Goal: Navigation & Orientation: Find specific page/section

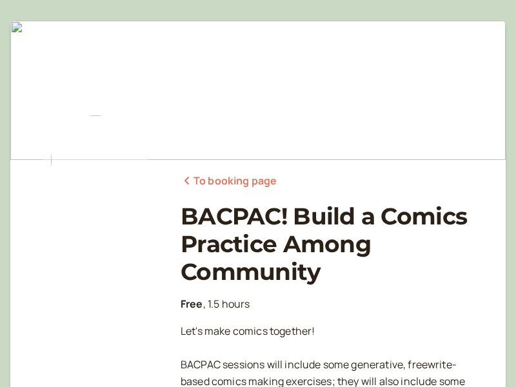
scroll to position [189, 0]
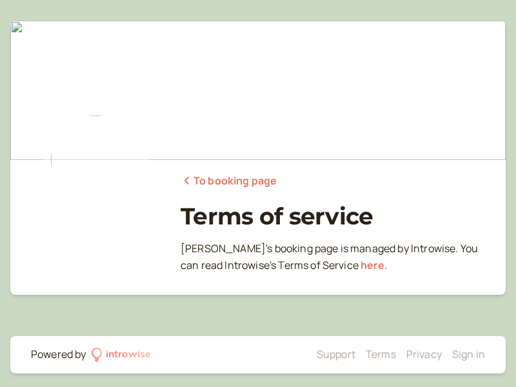
scroll to position [7, 0]
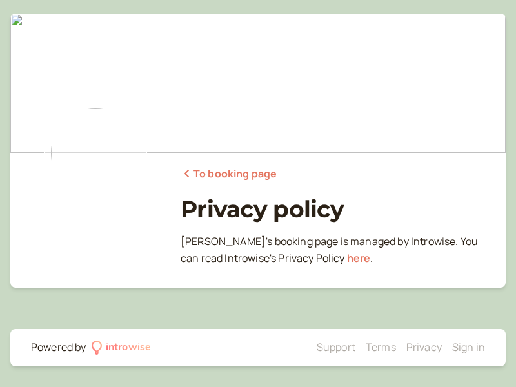
scroll to position [7, 0]
